Goal: Find contact information: Find contact information

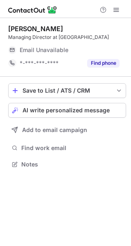
scroll to position [4, 4]
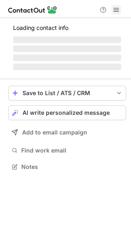
scroll to position [4, 4]
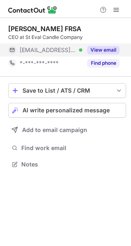
click at [78, 50] on div "***@st-eval-candle.co.uk Verified" at bounding box center [51, 49] width 63 height 7
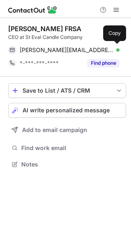
click at [78, 50] on span "ian@st-eval-candle.co.uk" at bounding box center [67, 49] width 94 height 7
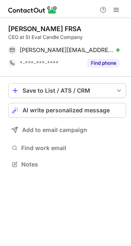
click at [42, 27] on div "Ian Greaves FRSA" at bounding box center [44, 29] width 73 height 8
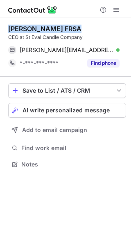
click at [42, 27] on div "Ian Greaves FRSA" at bounding box center [44, 29] width 73 height 8
copy div "Ian Greaves"
drag, startPoint x: 7, startPoint y: 27, endPoint x: 45, endPoint y: 28, distance: 37.3
click at [45, 28] on div "Ian Greaves FRSA CEO at St Eval Candle Company ian@st-eval-candle.co.uk Verifie…" at bounding box center [65, 97] width 131 height 158
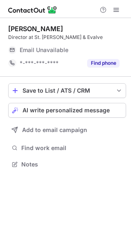
scroll to position [4, 4]
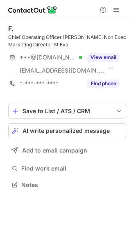
scroll to position [179, 131]
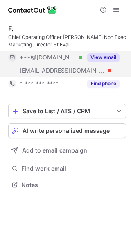
click at [69, 60] on div "***@gmail.com Verified" at bounding box center [51, 57] width 63 height 7
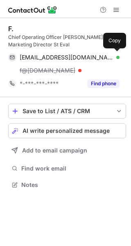
click at [69, 60] on span "foxfox7419@gmail.com" at bounding box center [67, 57] width 94 height 7
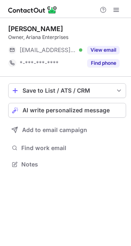
scroll to position [4, 4]
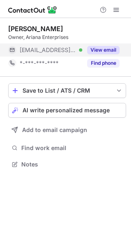
click at [71, 47] on span "[EMAIL_ADDRESS][DOMAIN_NAME]" at bounding box center [48, 49] width 57 height 7
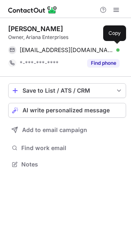
click at [71, 47] on span "[EMAIL_ADDRESS][DOMAIN_NAME]" at bounding box center [67, 49] width 94 height 7
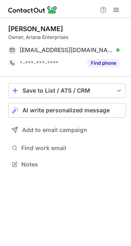
click at [48, 33] on div "[PERSON_NAME] Owner, Ariana Enterprises" at bounding box center [67, 33] width 118 height 16
click at [48, 29] on div "[PERSON_NAME]" at bounding box center [35, 29] width 55 height 8
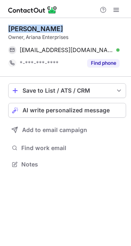
click at [48, 29] on div "[PERSON_NAME]" at bounding box center [35, 29] width 55 height 8
copy div "[PERSON_NAME]"
